Goal: Transaction & Acquisition: Download file/media

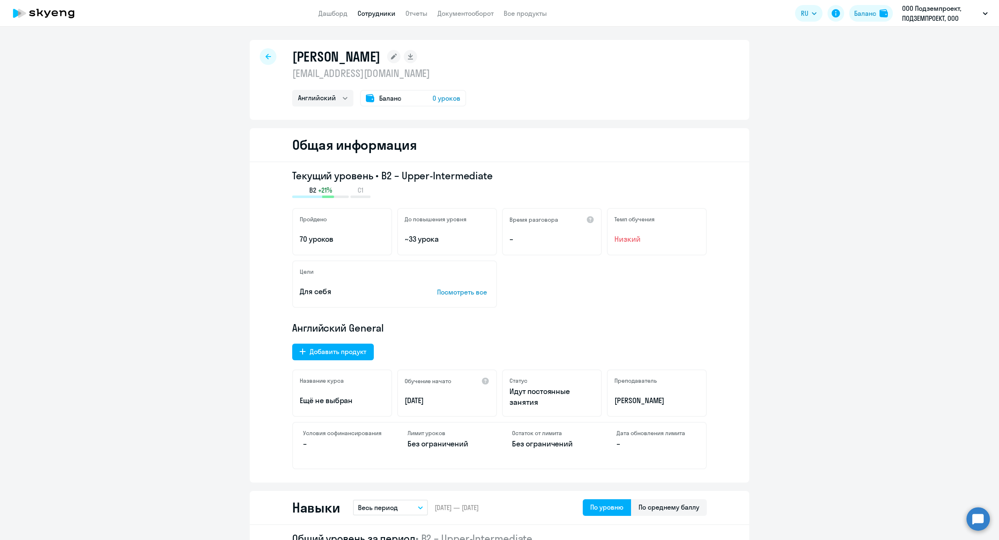
select select "english"
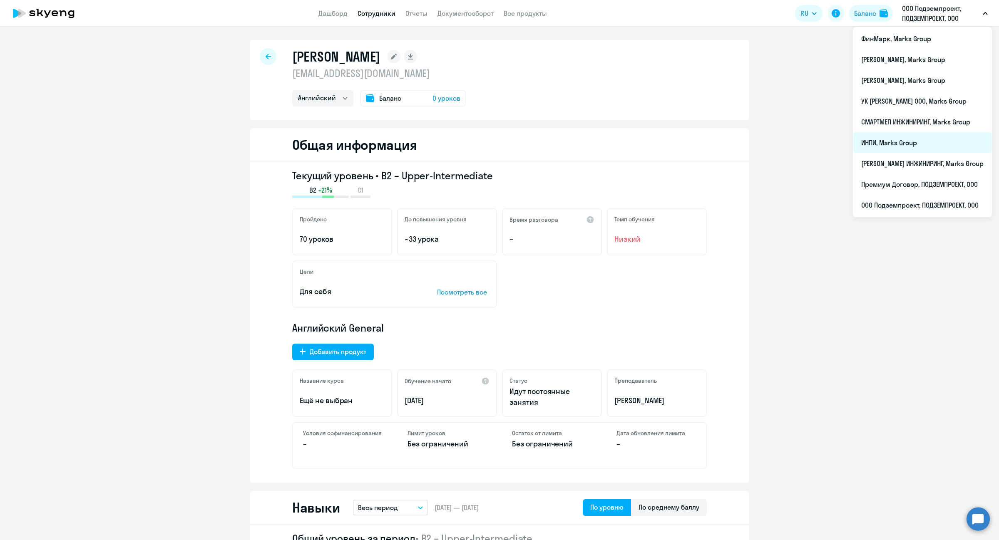
click at [877, 149] on li "ИНПИ, Marks Group" at bounding box center [922, 142] width 139 height 21
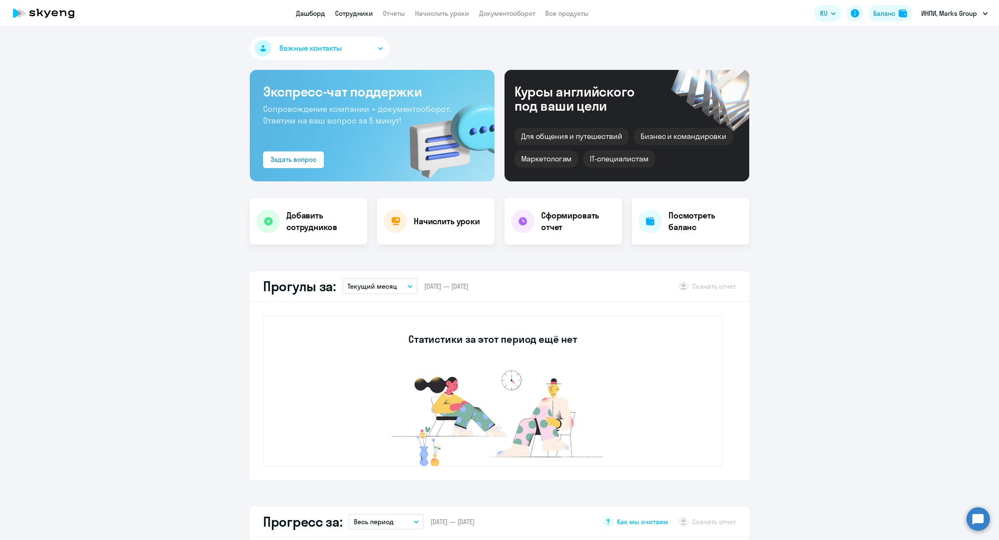
click at [356, 17] on link "Сотрудники" at bounding box center [354, 13] width 38 height 8
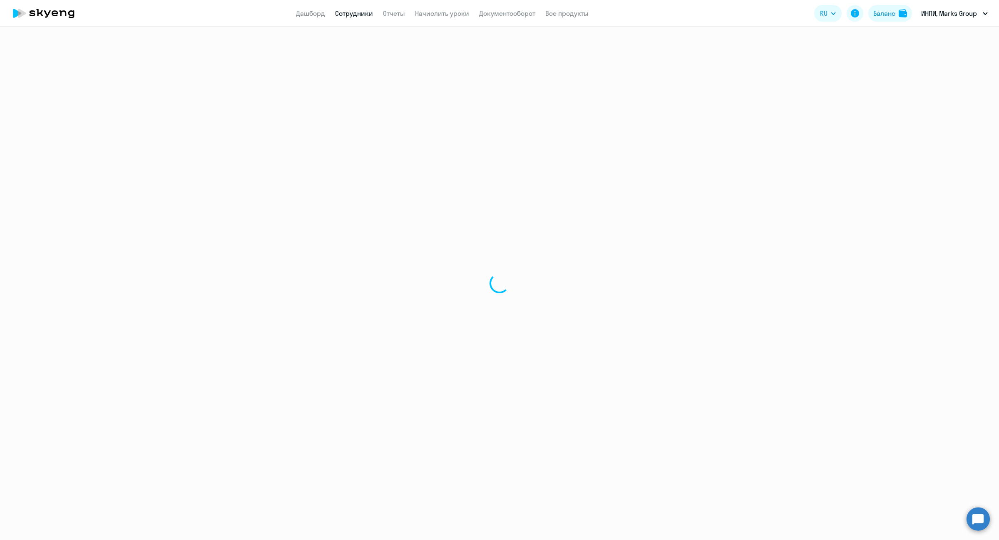
select select "30"
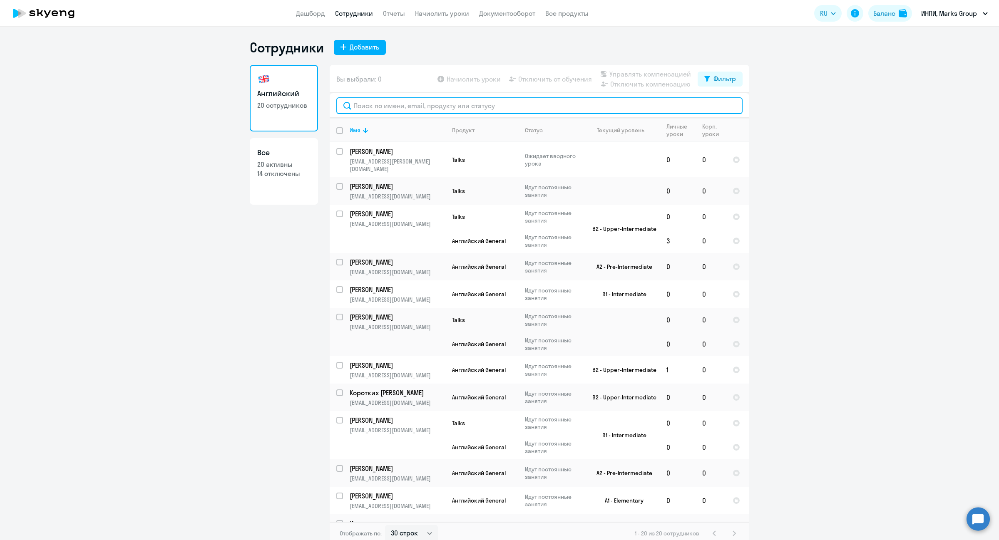
click at [425, 101] on input "text" at bounding box center [539, 105] width 406 height 17
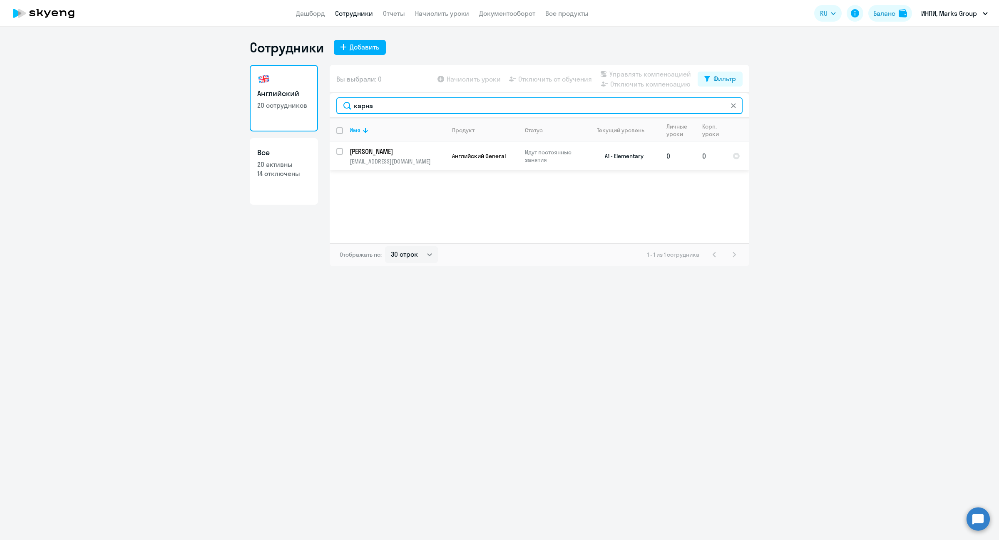
type input "карна"
click at [377, 150] on p "[PERSON_NAME]" at bounding box center [397, 151] width 94 height 9
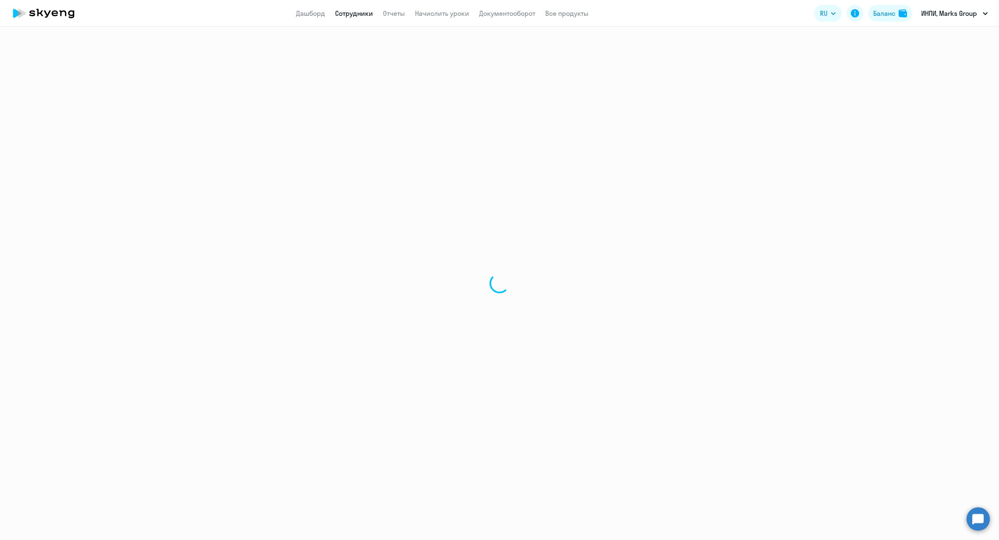
select select "english"
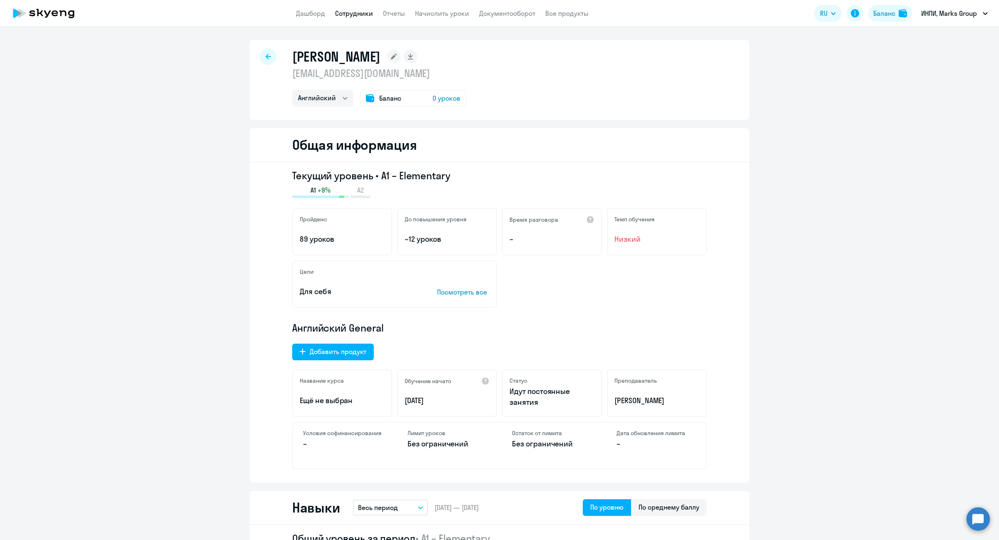
click at [266, 55] on icon at bounding box center [268, 57] width 5 height 6
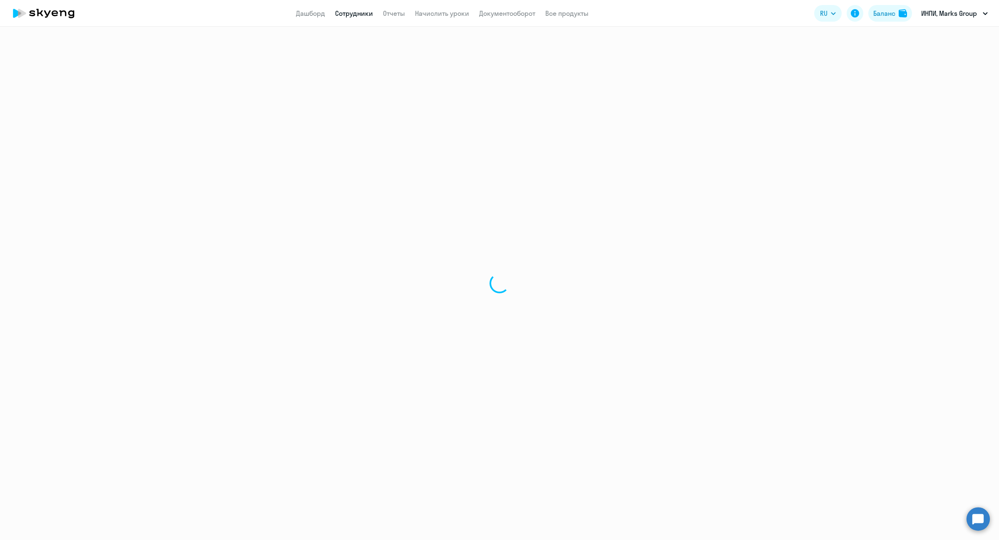
select select "30"
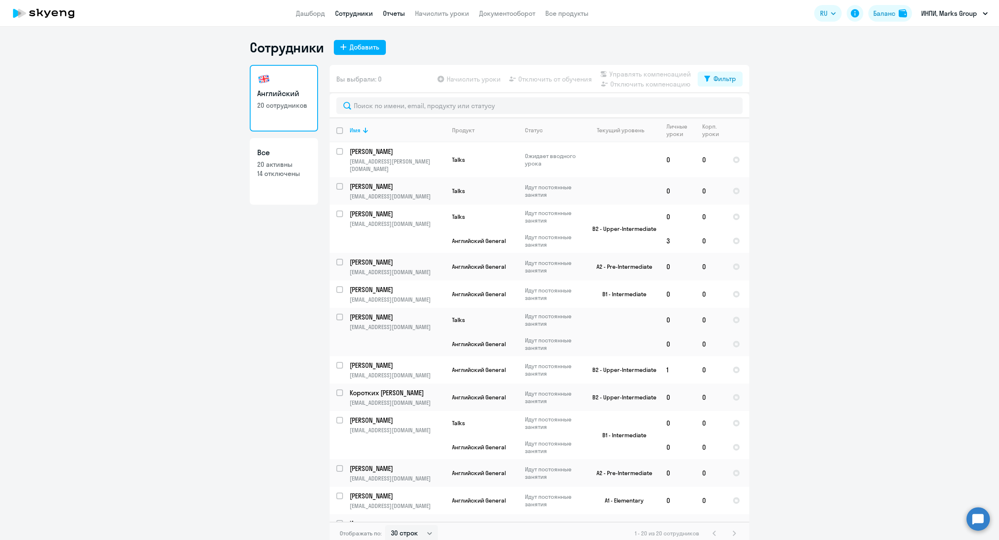
click at [396, 11] on link "Отчеты" at bounding box center [394, 13] width 22 height 8
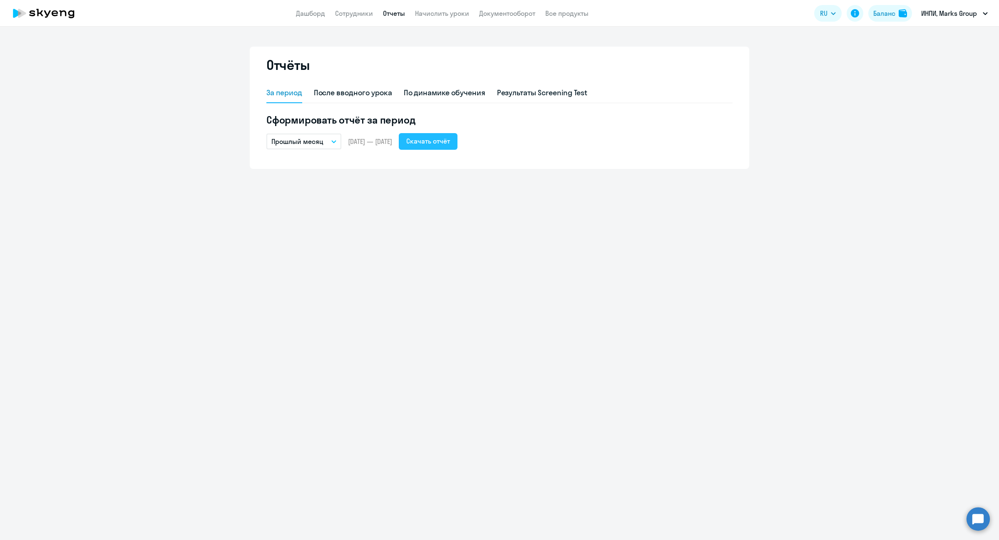
click at [448, 137] on div "Скачать отчёт" at bounding box center [428, 141] width 44 height 10
